Goal: Task Accomplishment & Management: Manage account settings

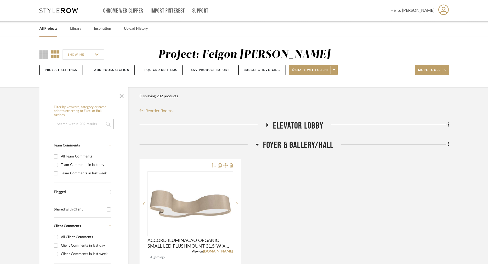
click at [265, 125] on icon at bounding box center [267, 125] width 6 height 4
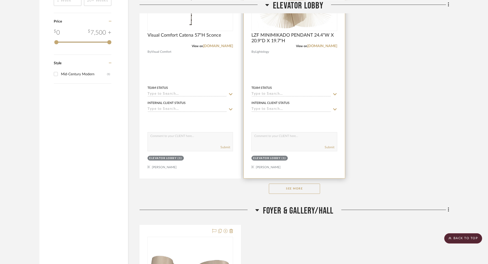
scroll to position [665, 0]
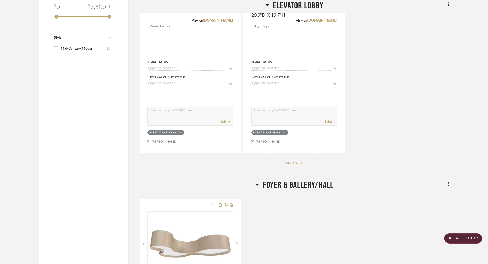
click at [286, 163] on button "See More" at bounding box center [294, 163] width 51 height 10
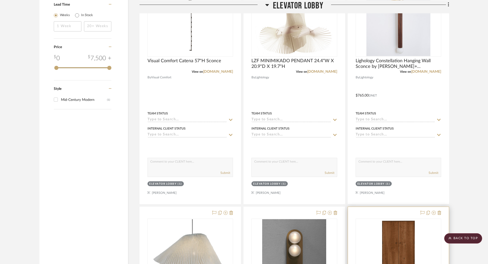
scroll to position [537, 0]
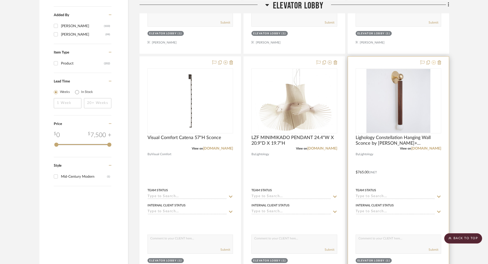
click at [434, 62] on icon at bounding box center [434, 62] width 4 height 4
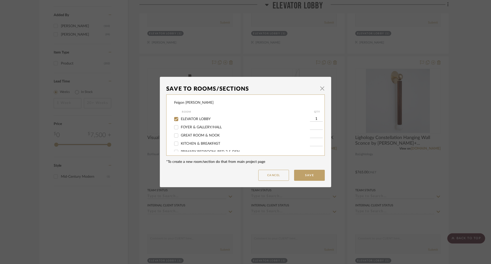
click at [197, 119] on span "ELEVATOR LOBBY" at bounding box center [196, 119] width 30 height 4
click at [180, 119] on input "ELEVATOR LOBBY" at bounding box center [176, 119] width 8 height 8
checkbox input "false"
click at [310, 176] on button "Save" at bounding box center [309, 175] width 31 height 11
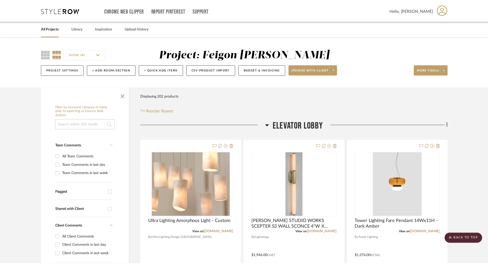
scroll to position [537, 0]
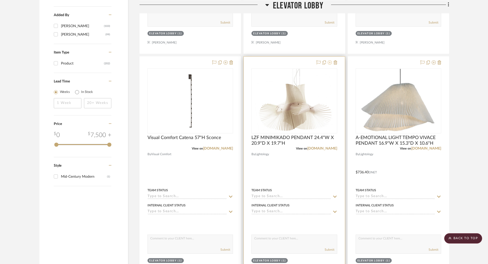
click at [331, 62] on icon at bounding box center [330, 62] width 4 height 4
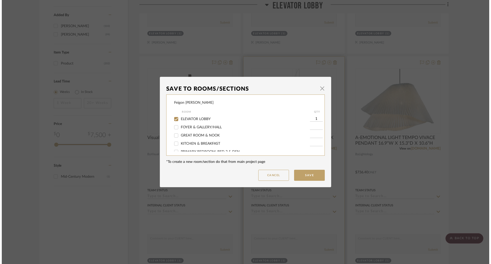
scroll to position [0, 0]
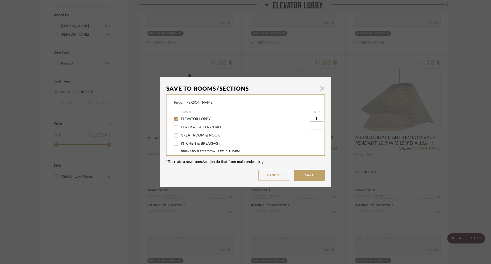
click at [316, 52] on div "Save To Rooms/Sections × Feigon [PERSON_NAME] Room QTY ELEVATOR LOBBY 1 FOYER &…" at bounding box center [245, 132] width 491 height 264
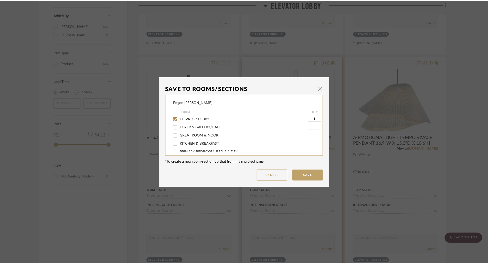
scroll to position [537, 0]
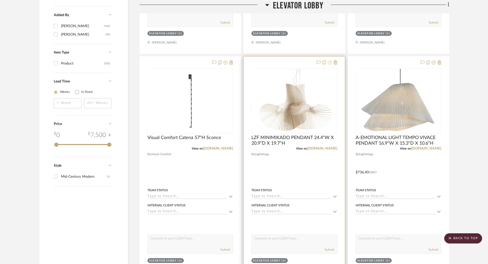
click at [329, 61] on icon at bounding box center [330, 62] width 4 height 4
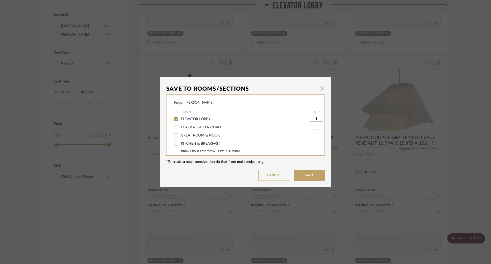
click at [182, 119] on span "ELEVATOR LOBBY" at bounding box center [196, 119] width 30 height 4
click at [180, 119] on input "ELEVATOR LOBBY" at bounding box center [176, 119] width 8 height 8
checkbox input "false"
click at [299, 172] on button "Save" at bounding box center [309, 175] width 31 height 11
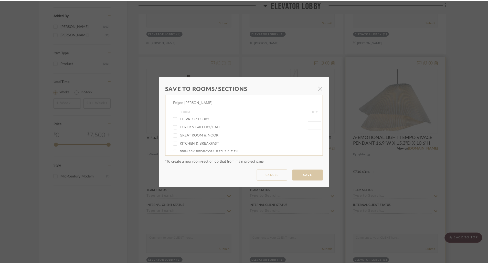
scroll to position [537, 0]
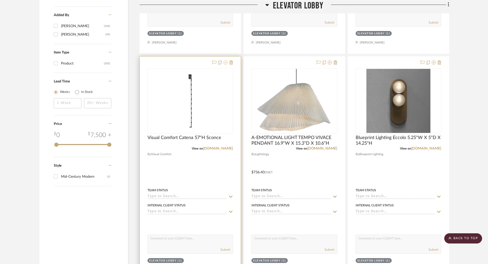
click at [227, 63] on icon at bounding box center [225, 62] width 4 height 4
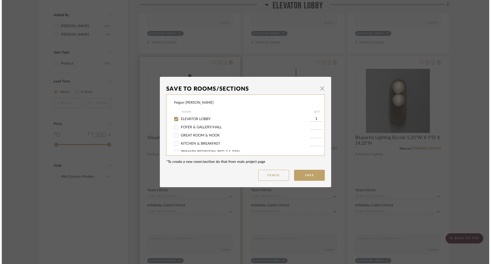
scroll to position [0, 0]
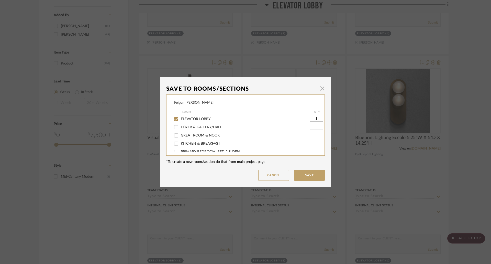
click at [189, 118] on span "ELEVATOR LOBBY" at bounding box center [196, 119] width 30 height 4
click at [180, 118] on input "ELEVATOR LOBBY" at bounding box center [176, 119] width 8 height 8
checkbox input "false"
click at [306, 171] on button "Save" at bounding box center [309, 175] width 31 height 11
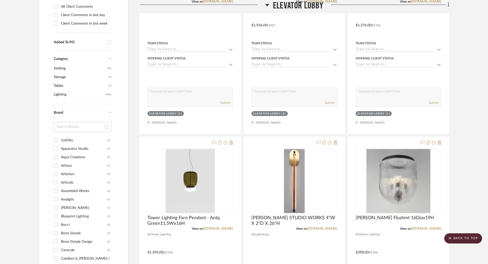
scroll to position [77, 0]
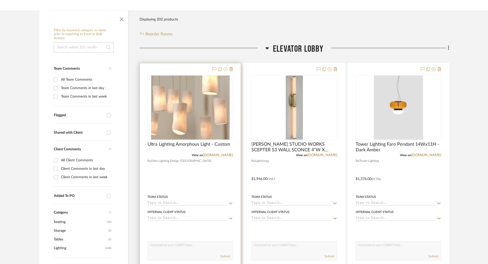
click at [225, 68] on icon at bounding box center [225, 69] width 4 height 4
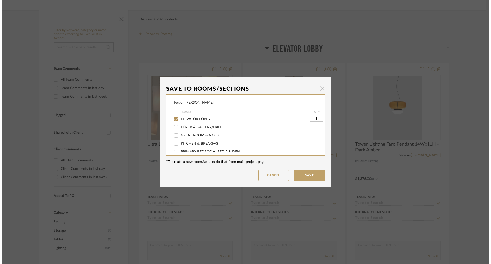
scroll to position [0, 0]
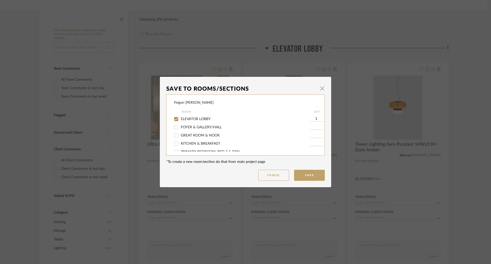
click at [200, 117] on span "ELEVATOR LOBBY" at bounding box center [196, 119] width 30 height 4
click at [180, 117] on input "ELEVATOR LOBBY" at bounding box center [176, 119] width 8 height 8
checkbox input "false"
drag, startPoint x: 312, startPoint y: 175, endPoint x: 316, endPoint y: 163, distance: 12.7
click at [313, 175] on button "Save" at bounding box center [309, 175] width 31 height 11
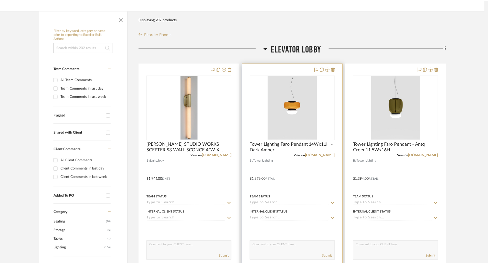
scroll to position [77, 0]
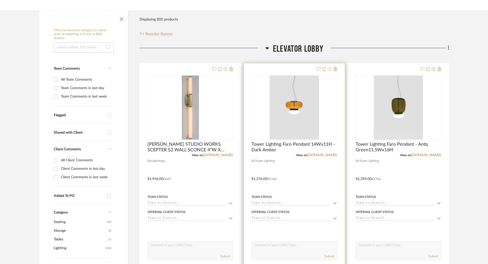
click at [330, 68] on icon at bounding box center [330, 69] width 4 height 4
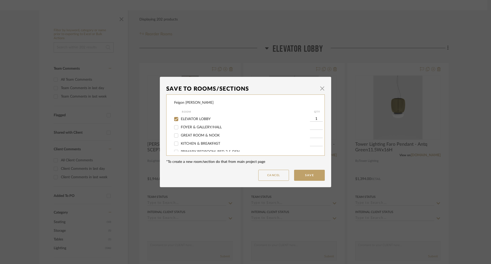
click at [201, 118] on span "ELEVATOR LOBBY" at bounding box center [196, 119] width 30 height 4
click at [180, 118] on input "ELEVATOR LOBBY" at bounding box center [176, 119] width 8 height 8
checkbox input "false"
drag, startPoint x: 305, startPoint y: 173, endPoint x: 413, endPoint y: 89, distance: 136.3
click at [308, 173] on button "Save" at bounding box center [309, 175] width 31 height 11
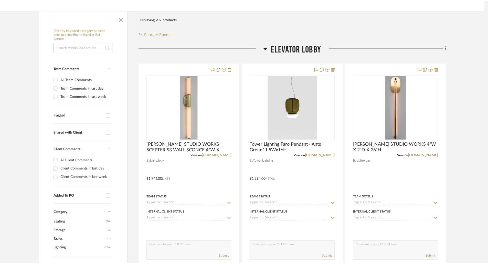
scroll to position [77, 0]
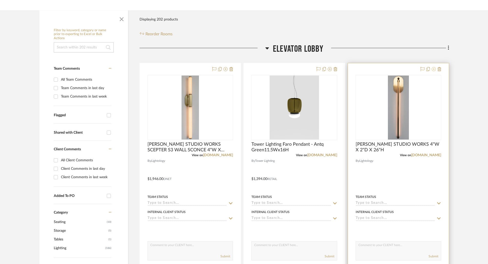
click at [435, 69] on icon at bounding box center [434, 69] width 4 height 4
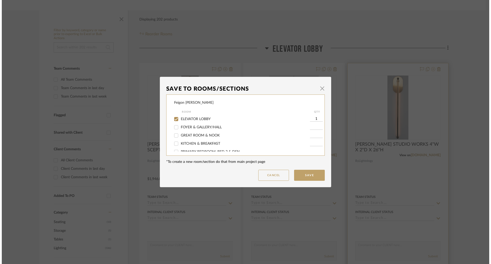
scroll to position [0, 0]
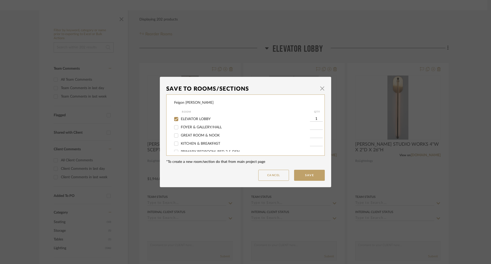
click at [202, 116] on div "ELEVATOR LOBBY" at bounding box center [242, 119] width 136 height 8
click at [209, 119] on span "ELEVATOR LOBBY" at bounding box center [196, 119] width 30 height 4
click at [180, 119] on input "ELEVATOR LOBBY" at bounding box center [176, 119] width 8 height 8
checkbox input "false"
click at [307, 175] on button "Save" at bounding box center [309, 175] width 31 height 11
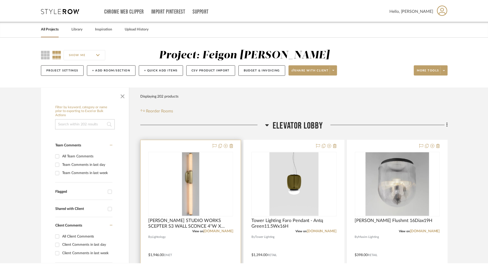
scroll to position [77, 0]
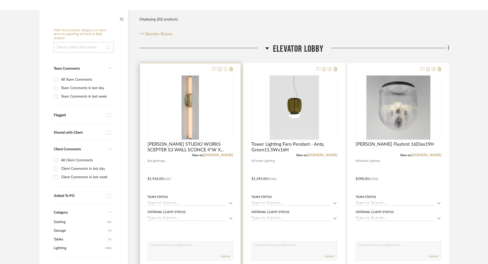
click at [224, 69] on icon at bounding box center [225, 69] width 4 height 4
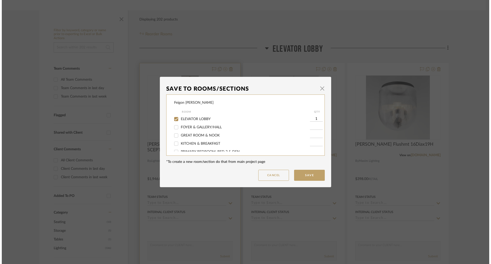
scroll to position [0, 0]
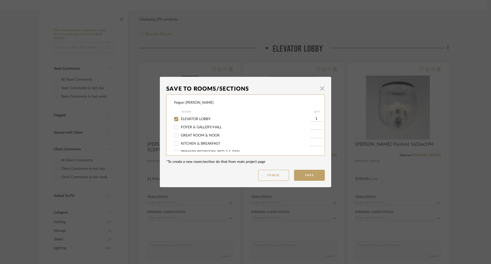
drag, startPoint x: 195, startPoint y: 119, endPoint x: 207, endPoint y: 122, distance: 13.0
click at [197, 120] on span "ELEVATOR LOBBY" at bounding box center [196, 119] width 30 height 4
click at [177, 119] on input "ELEVATOR LOBBY" at bounding box center [176, 119] width 8 height 8
checkbox input "false"
click at [304, 175] on button "Save" at bounding box center [309, 175] width 31 height 11
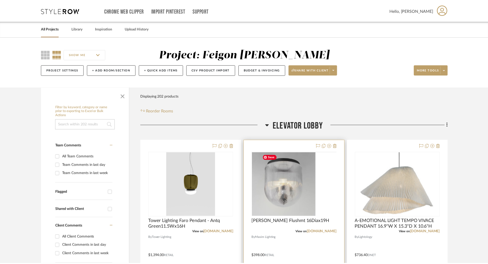
scroll to position [77, 0]
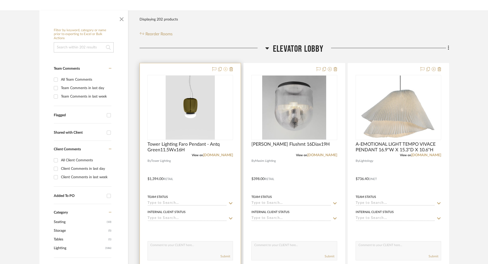
click at [225, 68] on icon at bounding box center [225, 69] width 4 height 4
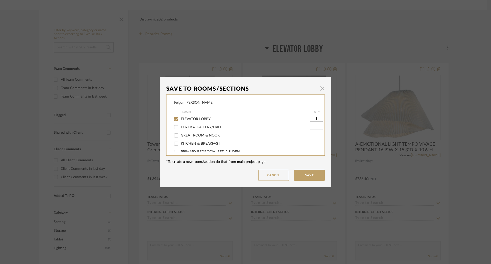
click at [196, 119] on span "ELEVATOR LOBBY" at bounding box center [196, 119] width 30 height 4
click at [180, 119] on input "ELEVATOR LOBBY" at bounding box center [176, 119] width 8 height 8
checkbox input "false"
click at [297, 172] on button "Save" at bounding box center [309, 175] width 31 height 11
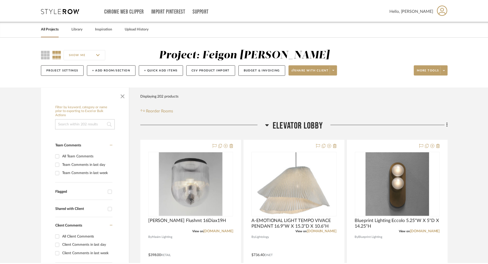
scroll to position [77, 0]
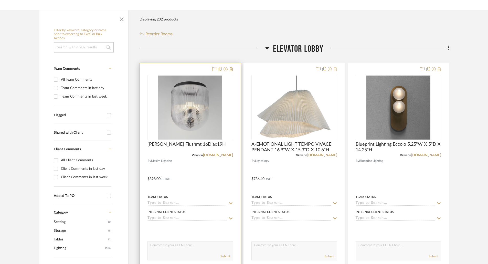
click at [224, 69] on icon at bounding box center [225, 69] width 4 height 4
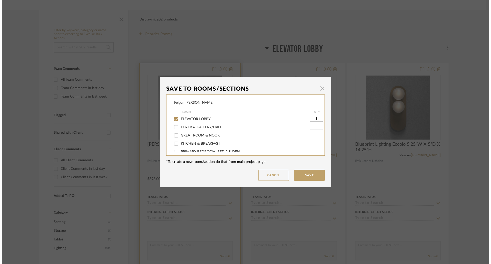
scroll to position [0, 0]
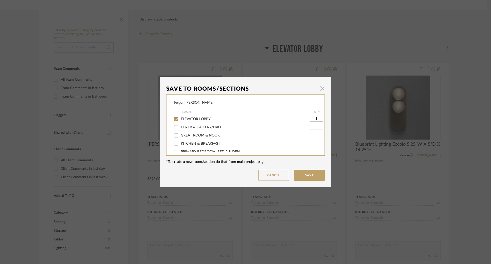
click at [195, 116] on div "ELEVATOR LOBBY" at bounding box center [242, 119] width 136 height 8
click at [305, 175] on button "Save" at bounding box center [309, 175] width 31 height 11
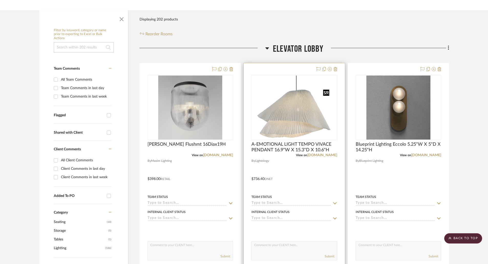
scroll to position [51, 0]
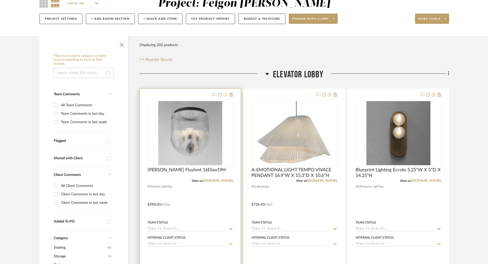
click at [225, 95] on icon at bounding box center [225, 95] width 4 height 4
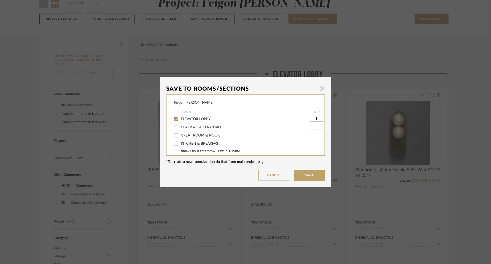
click at [189, 116] on div "ELEVATOR LOBBY" at bounding box center [242, 119] width 136 height 8
click at [196, 118] on span "ELEVATOR LOBBY" at bounding box center [196, 119] width 30 height 4
click at [180, 118] on input "ELEVATOR LOBBY" at bounding box center [176, 119] width 8 height 8
checkbox input "false"
click at [303, 173] on button "Save" at bounding box center [309, 175] width 31 height 11
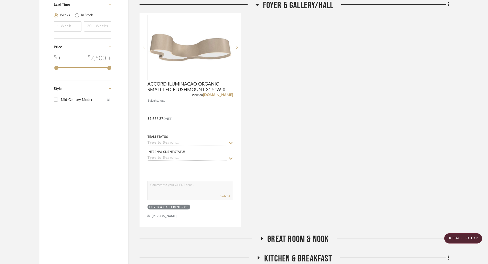
scroll to position [717, 0]
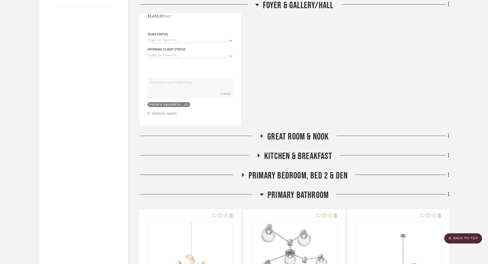
click at [264, 138] on icon at bounding box center [262, 136] width 6 height 4
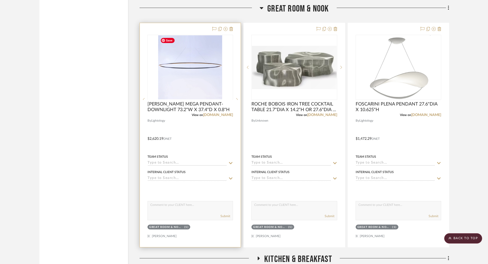
scroll to position [947, 0]
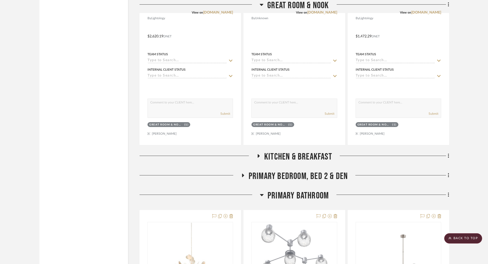
click at [258, 155] on icon at bounding box center [259, 156] width 2 height 4
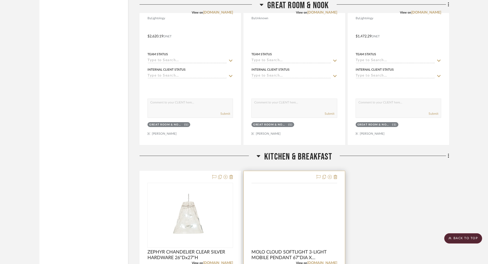
scroll to position [998, 0]
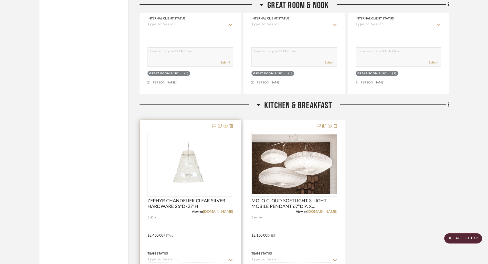
click at [226, 126] on icon at bounding box center [225, 126] width 4 height 4
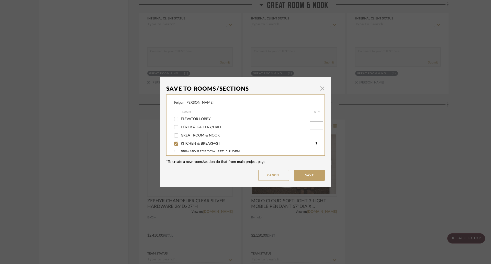
click at [210, 143] on span "KITCHEN & BREAKFAST" at bounding box center [200, 144] width 39 height 4
click at [180, 143] on input "KITCHEN & BREAKFAST" at bounding box center [176, 143] width 8 height 8
checkbox input "false"
click at [309, 174] on button "Save" at bounding box center [309, 175] width 31 height 11
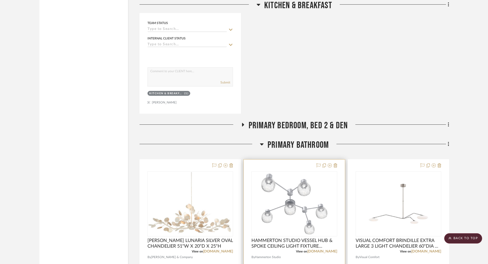
scroll to position [1280, 0]
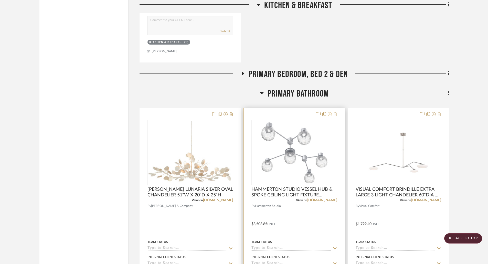
click at [329, 113] on icon at bounding box center [330, 114] width 4 height 4
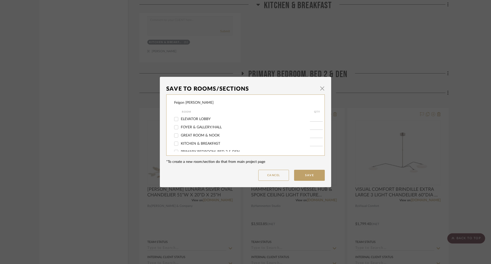
scroll to position [30, 0]
click at [199, 128] on label "PRIMARY BATHROOM" at bounding box center [245, 130] width 129 height 4
click at [180, 127] on input "PRIMARY BATHROOM" at bounding box center [176, 130] width 8 height 8
checkbox input "false"
click at [307, 180] on button "Save" at bounding box center [309, 175] width 31 height 11
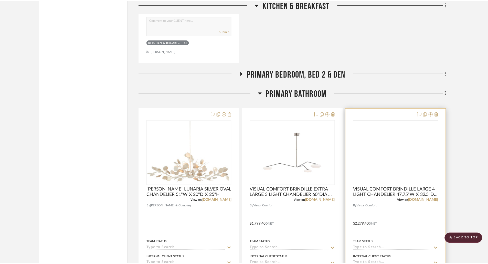
scroll to position [1280, 0]
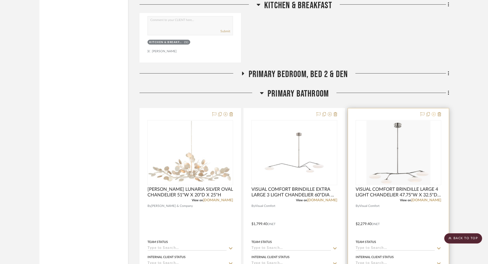
click at [434, 115] on icon at bounding box center [434, 114] width 4 height 4
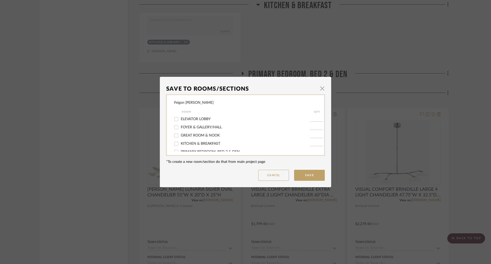
scroll to position [30, 0]
click at [206, 131] on span "PRIMARY BATHROOM" at bounding box center [199, 130] width 37 height 4
click at [180, 131] on input "PRIMARY BATHROOM" at bounding box center [176, 130] width 8 height 8
checkbox input "false"
click at [304, 173] on button "Save" at bounding box center [309, 175] width 31 height 11
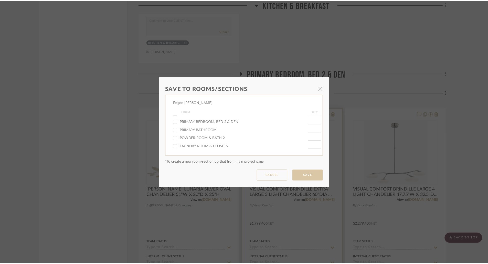
scroll to position [1280, 0]
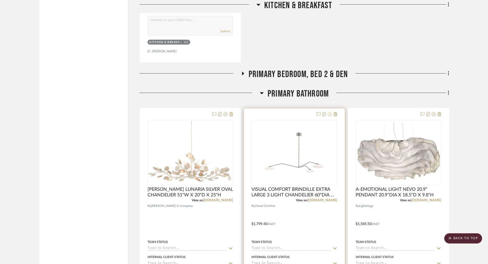
click at [331, 114] on icon at bounding box center [330, 114] width 4 height 4
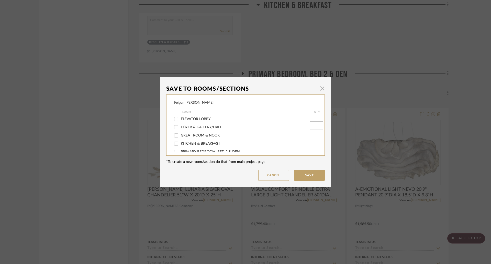
scroll to position [26, 0]
click at [195, 135] on span "PRIMARY BATHROOM" at bounding box center [199, 135] width 37 height 4
click at [180, 135] on input "PRIMARY BATHROOM" at bounding box center [176, 134] width 8 height 8
checkbox input "false"
click at [321, 177] on button "Save" at bounding box center [309, 175] width 31 height 11
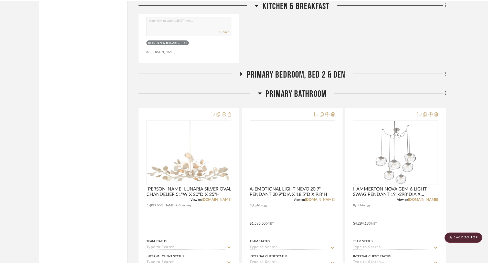
scroll to position [1280, 0]
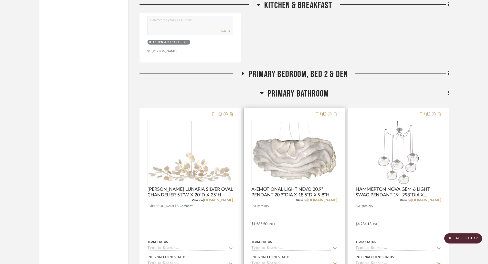
click at [328, 114] on icon at bounding box center [330, 114] width 4 height 4
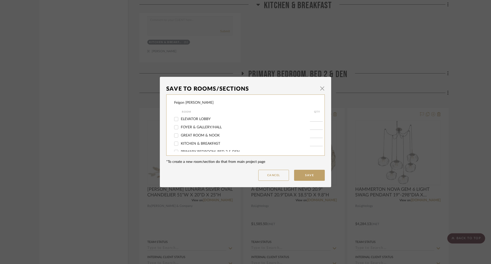
scroll to position [26, 0]
click at [210, 135] on span "PRIMARY BATHROOM" at bounding box center [199, 135] width 37 height 4
click at [180, 135] on input "PRIMARY BATHROOM" at bounding box center [176, 134] width 8 height 8
checkbox input "false"
click at [305, 175] on button "Save" at bounding box center [309, 175] width 31 height 11
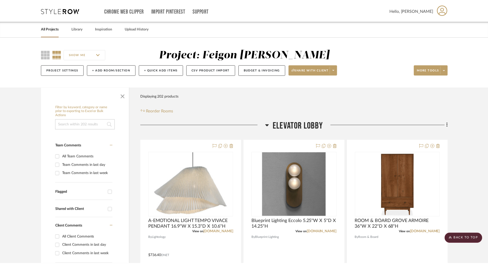
scroll to position [1280, 0]
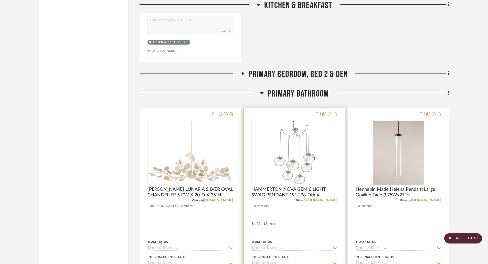
click at [330, 114] on icon at bounding box center [330, 114] width 4 height 4
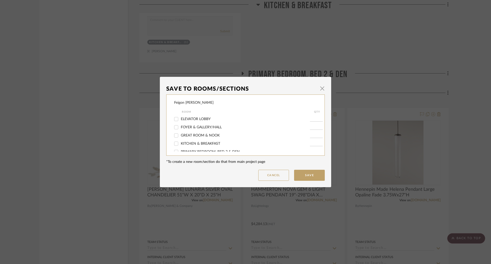
scroll to position [26, 0]
click at [204, 134] on span "PRIMARY BATHROOM" at bounding box center [199, 135] width 37 height 4
click at [180, 134] on input "PRIMARY BATHROOM" at bounding box center [176, 134] width 8 height 8
checkbox input "false"
click at [303, 173] on button "Save" at bounding box center [309, 175] width 31 height 11
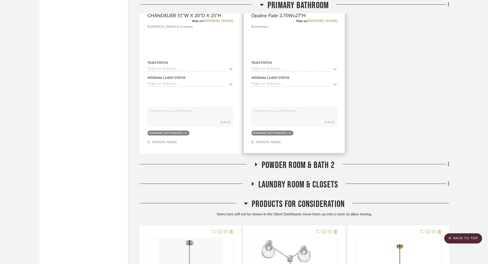
scroll to position [1485, 0]
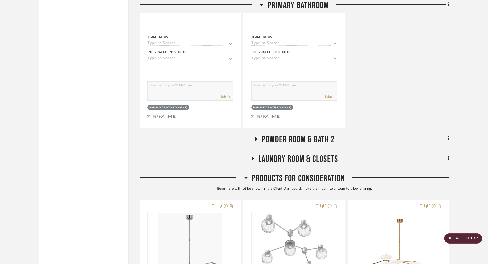
click at [257, 139] on icon at bounding box center [256, 139] width 6 height 4
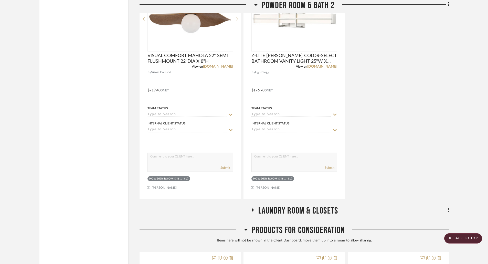
scroll to position [1766, 0]
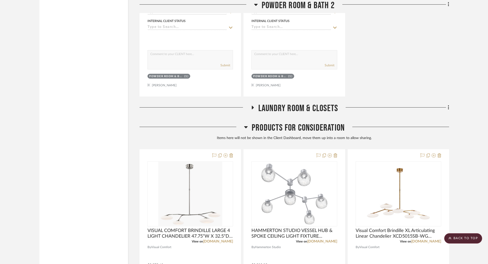
click at [250, 107] on icon at bounding box center [252, 107] width 6 height 4
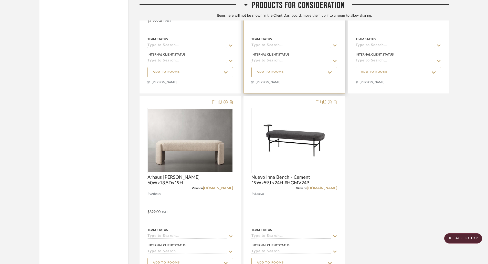
scroll to position [2506, 0]
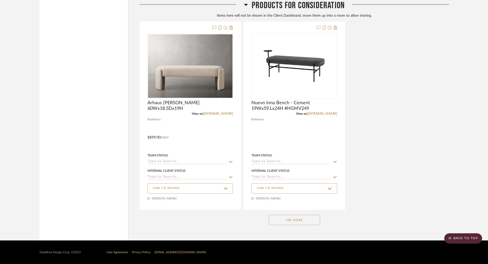
click at [293, 219] on button "See More" at bounding box center [294, 220] width 51 height 10
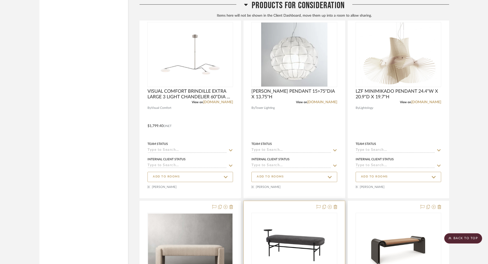
scroll to position [0, 0]
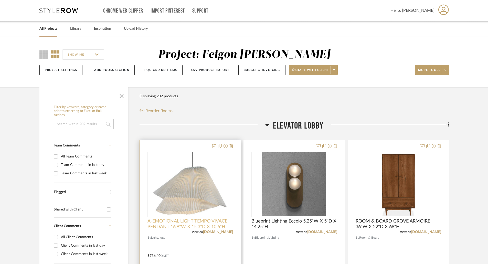
click at [220, 225] on span "A-EMOTIONAL LIGHT TEMPO VIVACE PENDANT 16.9"W X 15.3"D X 10.6"H" at bounding box center [189, 223] width 85 height 11
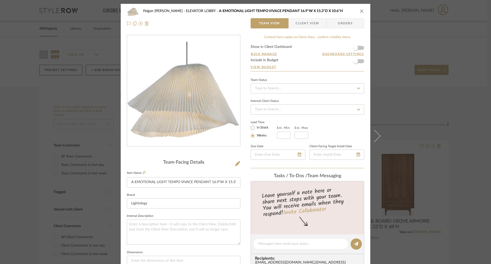
click at [144, 171] on fieldset "Item Name A-EMOTIONAL LIGHT TEMPO VIVACE PENDANT 16.9"W X 15.3"D X 10.6"H" at bounding box center [184, 178] width 114 height 18
click at [143, 172] on icon at bounding box center [144, 172] width 3 height 3
click at [362, 12] on icon "close" at bounding box center [362, 11] width 4 height 4
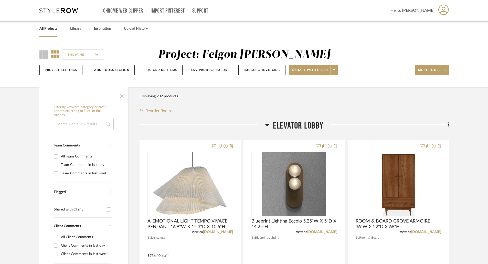
click at [49, 29] on link "All Projects" at bounding box center [48, 28] width 18 height 7
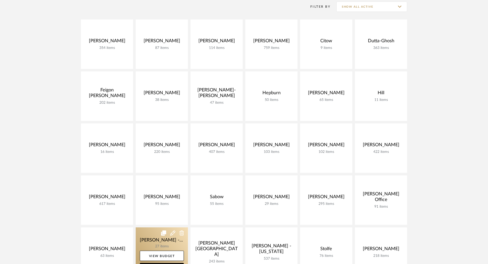
scroll to position [205, 0]
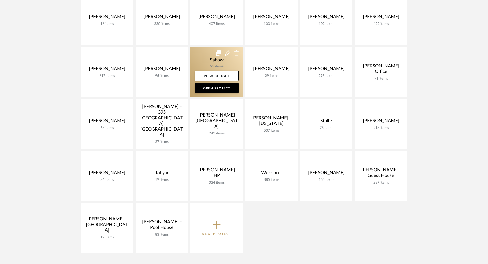
click at [215, 60] on link at bounding box center [216, 71] width 52 height 49
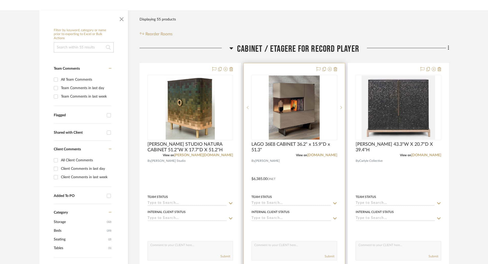
scroll to position [154, 0]
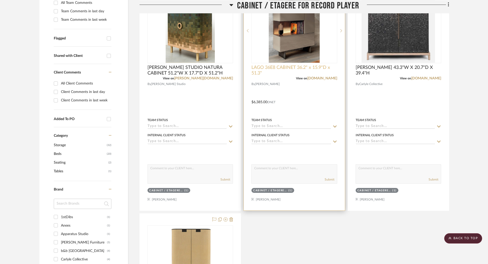
click at [294, 68] on span "LAGO 36E8 CABINET 36.2" x 15.9"D x 51.3"" at bounding box center [293, 70] width 85 height 11
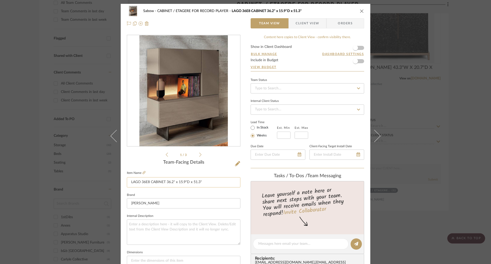
click at [173, 180] on input "LAGO 36E8 CABINET 36.2" x 15.9"D x 51.3"" at bounding box center [184, 182] width 114 height 10
click at [176, 181] on input "LAGO 36E8 CABINET 36.2" x 15.9"D x 51.3"" at bounding box center [184, 182] width 114 height 10
click at [206, 182] on input "LAGO 36E8 CABINET 36.2"W X 15.9"D x 51.3"" at bounding box center [184, 182] width 114 height 10
click at [195, 181] on input "LAGO 36E8 CABINET 36.2"W X 15.9"D x 51.3"" at bounding box center [184, 182] width 114 height 10
click at [212, 180] on input "LAGO 36E8 CABINET 36.2"W X 15.9"D X 51.3"" at bounding box center [184, 182] width 114 height 10
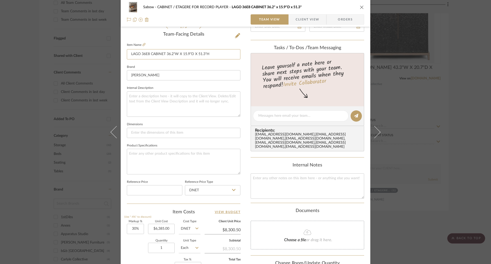
scroll to position [213, 0]
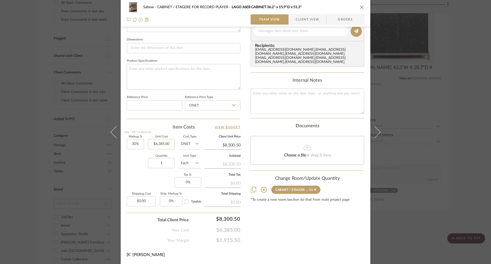
type input "LAGO 36E8 CABINET 36.2"W X 15.9"D X 51.3"H"
type input "6385.00"
type input "$7,166.00"
click at [292, 229] on div "Content here copies to Client View - confirm visibility there. Show in Client D…" at bounding box center [308, 32] width 114 height 421
type input "$9,315.80"
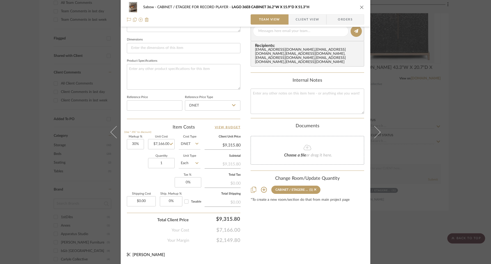
click at [360, 7] on icon "close" at bounding box center [362, 7] width 4 height 4
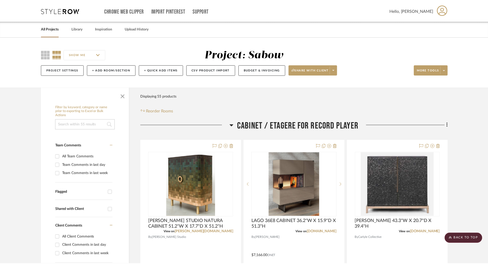
scroll to position [154, 0]
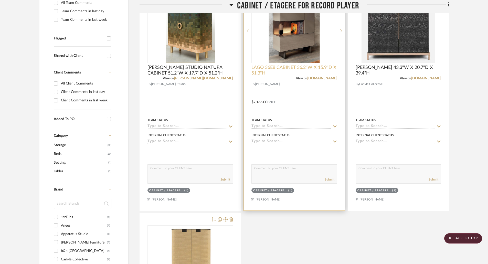
click at [302, 68] on span "LAGO 36E8 CABINET 36.2"W X 15.9"D X 51.3"H" at bounding box center [293, 70] width 85 height 11
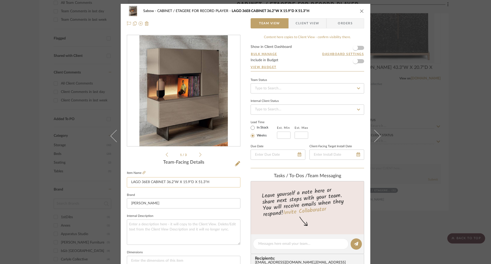
drag, startPoint x: 166, startPoint y: 182, endPoint x: 222, endPoint y: 180, distance: 56.6
click at [222, 180] on input "LAGO 36E8 CABINET 36.2"W X 15.9"D X 51.3"H" at bounding box center [184, 182] width 114 height 10
